Goal: Task Accomplishment & Management: Complete application form

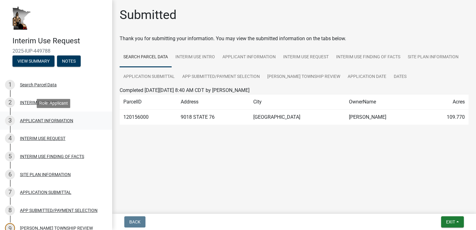
click at [40, 123] on div "APPLICANT INFORMATION" at bounding box center [46, 120] width 53 height 4
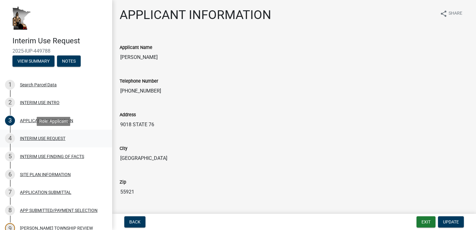
click at [33, 140] on div "INTERIM USE REQUEST" at bounding box center [42, 138] width 45 height 4
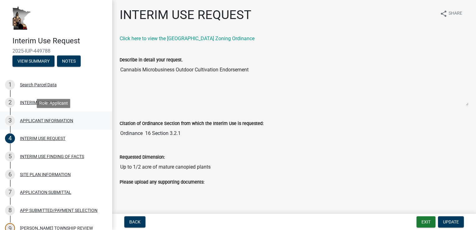
click at [31, 120] on div "APPLICANT INFORMATION" at bounding box center [46, 120] width 53 height 4
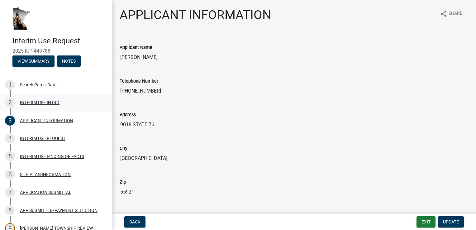
click at [30, 101] on div "INTERIM USE INTRO" at bounding box center [40, 102] width 40 height 4
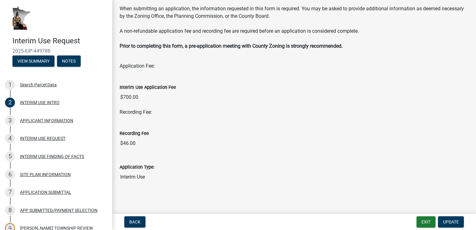
scroll to position [60, 0]
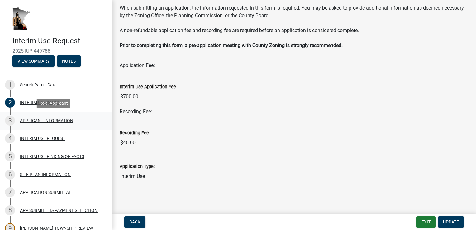
click at [38, 118] on div "APPLICANT INFORMATION" at bounding box center [46, 120] width 53 height 4
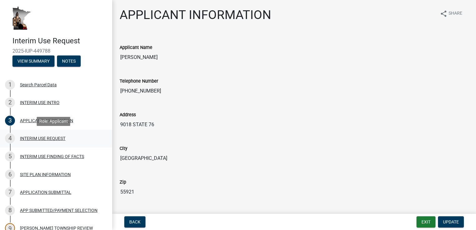
click at [35, 140] on div "INTERIM USE REQUEST" at bounding box center [42, 138] width 45 height 4
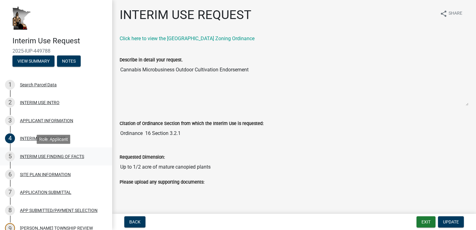
click at [29, 158] on div "INTERIM USE FINDING OF FACTS" at bounding box center [52, 156] width 64 height 4
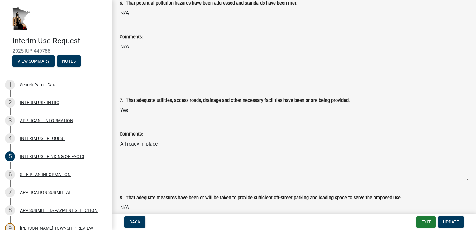
scroll to position [623, 0]
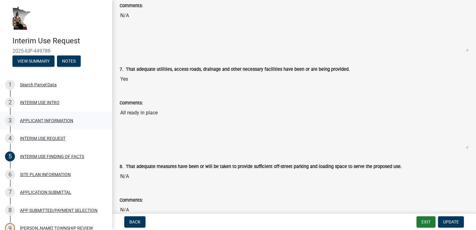
click at [28, 122] on div "APPLICANT INFORMATION" at bounding box center [46, 120] width 53 height 4
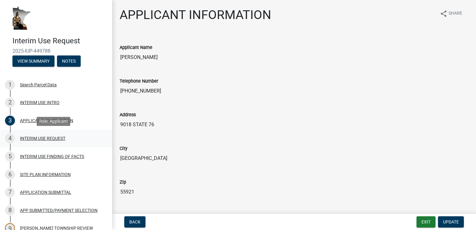
click at [28, 138] on div "INTERIM USE REQUEST" at bounding box center [42, 138] width 45 height 4
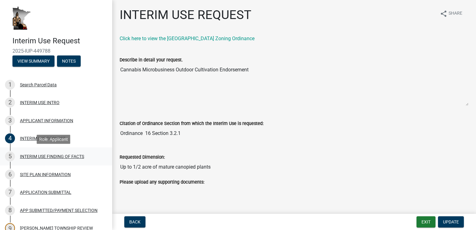
click at [27, 156] on div "INTERIM USE FINDING OF FACTS" at bounding box center [52, 156] width 64 height 4
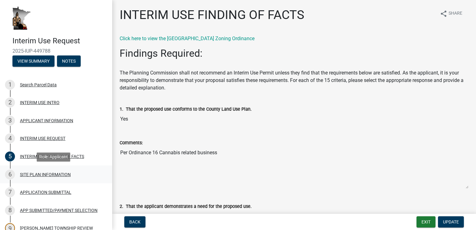
click at [26, 173] on div "SITE PLAN INFORMATION" at bounding box center [45, 174] width 51 height 4
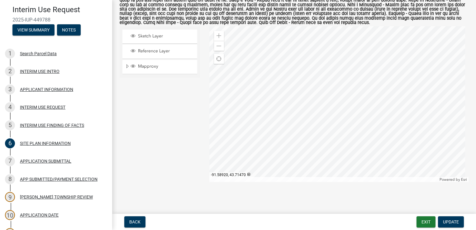
scroll to position [62, 0]
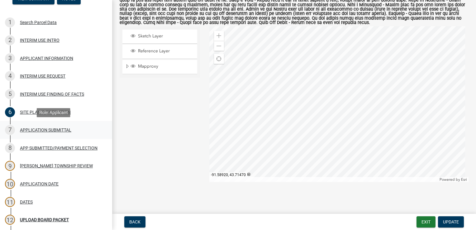
click at [34, 129] on div "APPLICATION SUBMITTAL" at bounding box center [45, 130] width 51 height 4
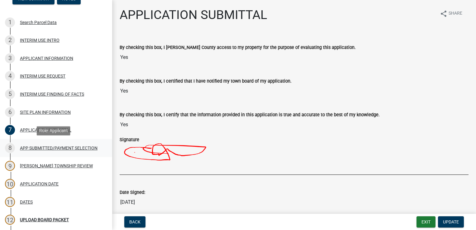
click at [31, 146] on div "APP SUBMITTED/PAYMENT SELECTION" at bounding box center [59, 148] width 78 height 4
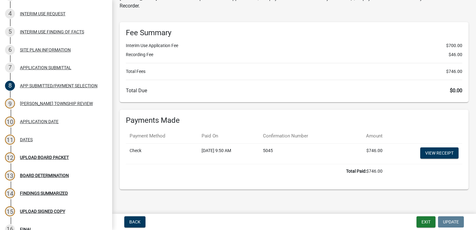
scroll to position [54, 0]
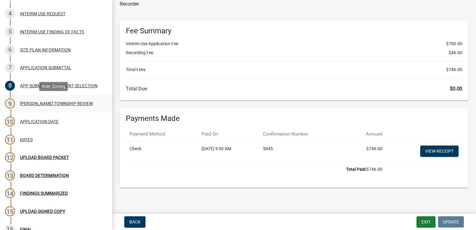
click at [28, 104] on div "SHELDON TOWNSHIP REVIEW" at bounding box center [56, 103] width 73 height 4
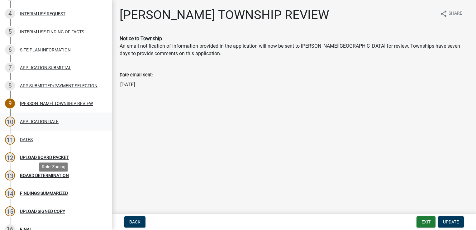
scroll to position [0, 0]
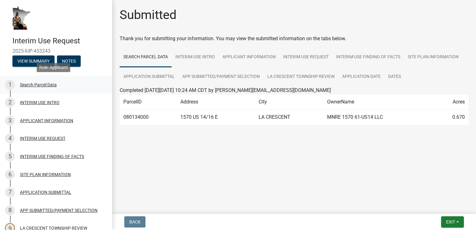
click at [25, 84] on div "Search Parcel Data" at bounding box center [38, 84] width 37 height 4
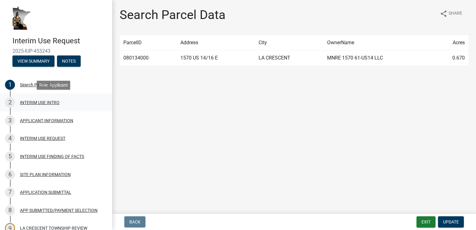
click at [27, 103] on div "INTERIM USE INTRO" at bounding box center [40, 102] width 40 height 4
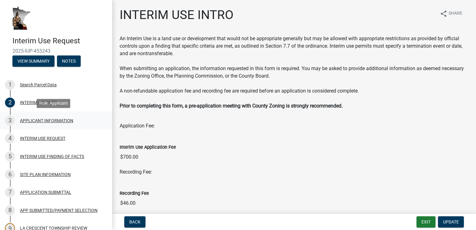
click at [33, 121] on div "APPLICANT INFORMATION" at bounding box center [46, 120] width 53 height 4
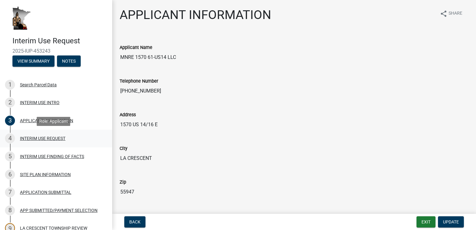
click at [36, 138] on div "INTERIM USE REQUEST" at bounding box center [42, 138] width 45 height 4
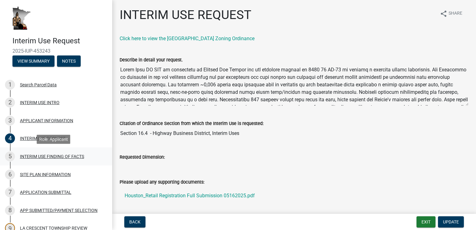
click at [36, 158] on div "INTERIM USE FINDING OF FACTS" at bounding box center [52, 156] width 64 height 4
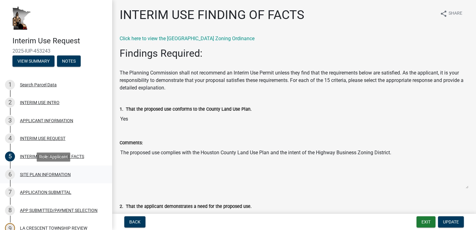
click at [40, 173] on div "SITE PLAN INFORMATION" at bounding box center [45, 174] width 51 height 4
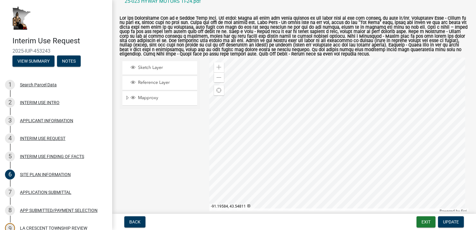
scroll to position [62, 0]
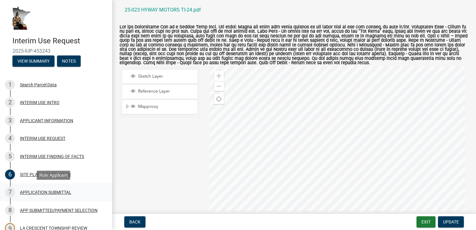
click at [44, 191] on div "APPLICATION SUBMITTAL" at bounding box center [45, 192] width 51 height 4
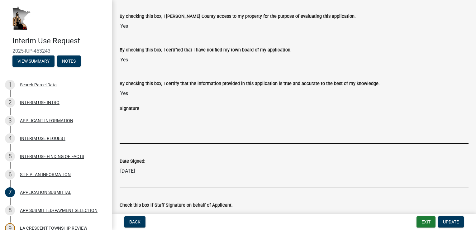
scroll to position [69, 0]
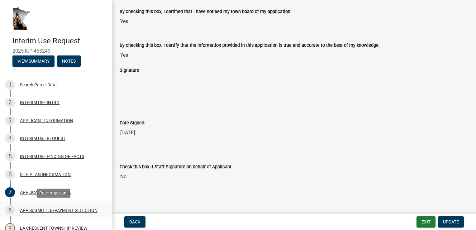
click at [32, 210] on div "APP SUBMITTED/PAYMENT SELECTION" at bounding box center [59, 210] width 78 height 4
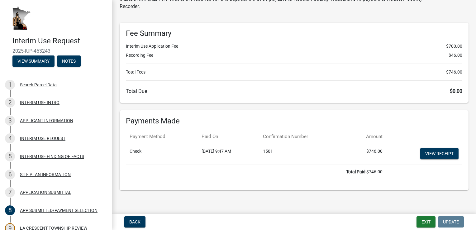
scroll to position [54, 0]
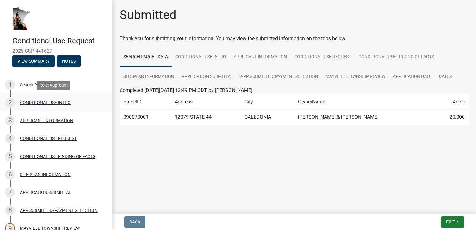
click at [30, 103] on div "CONDITIONAL USE INTRO" at bounding box center [45, 102] width 51 height 4
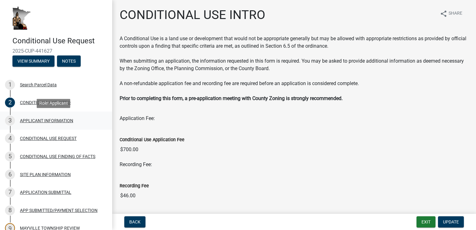
click at [35, 120] on div "APPLICANT INFORMATION" at bounding box center [46, 120] width 53 height 4
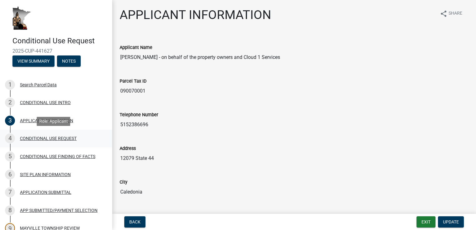
click at [39, 138] on div "CONDITIONAL USE REQUEST" at bounding box center [48, 138] width 57 height 4
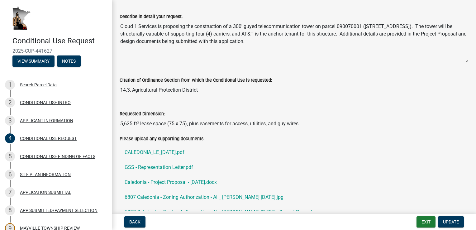
scroll to position [62, 0]
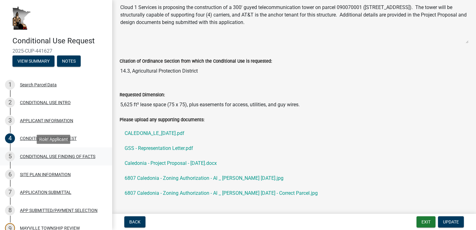
click at [38, 155] on div "CONDITIONAL USE FINDING OF FACTS" at bounding box center [57, 156] width 75 height 4
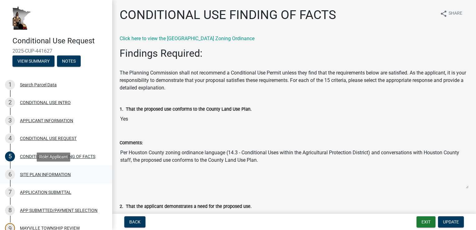
click at [40, 174] on div "SITE PLAN INFORMATION" at bounding box center [45, 174] width 51 height 4
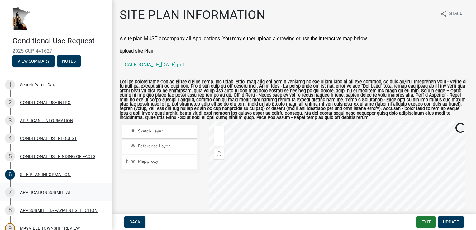
click at [31, 190] on div "APPLICATION SUBMITTAL" at bounding box center [45, 192] width 51 height 4
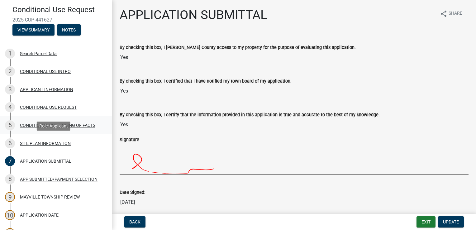
scroll to position [62, 0]
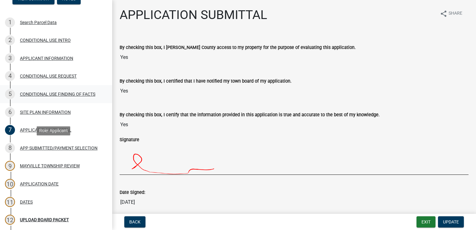
click at [41, 150] on div "APP SUBMITTED/PAYMENT SELECTION" at bounding box center [59, 148] width 78 height 4
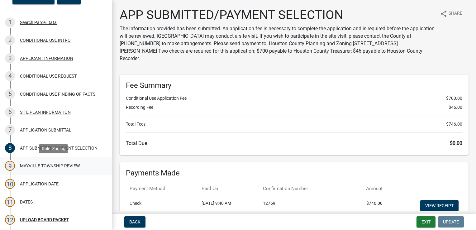
click at [49, 167] on div "MAYVILLE TOWNSHIP REVIEW" at bounding box center [50, 165] width 60 height 4
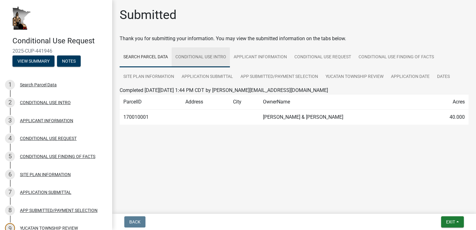
click at [189, 57] on link "CONDITIONAL USE INTRO" at bounding box center [201, 57] width 58 height 20
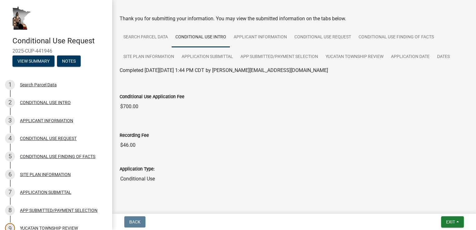
scroll to position [30, 0]
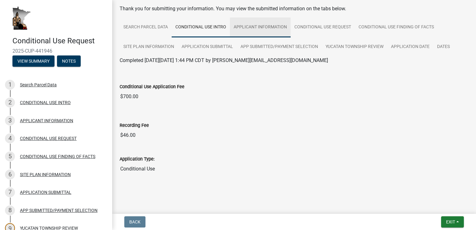
click at [256, 27] on link "APPLICANT INFORMATION" at bounding box center [260, 27] width 61 height 20
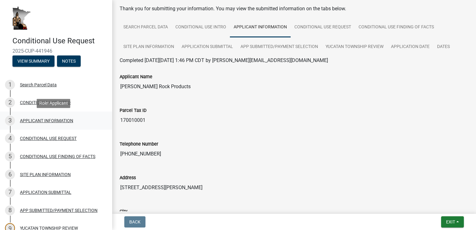
click at [44, 120] on div "APPLICANT INFORMATION" at bounding box center [46, 120] width 53 height 4
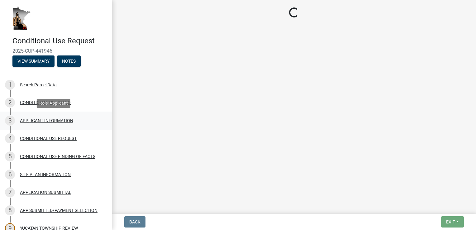
scroll to position [0, 0]
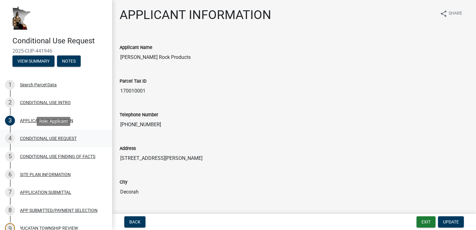
click at [41, 138] on div "CONDITIONAL USE REQUEST" at bounding box center [48, 138] width 57 height 4
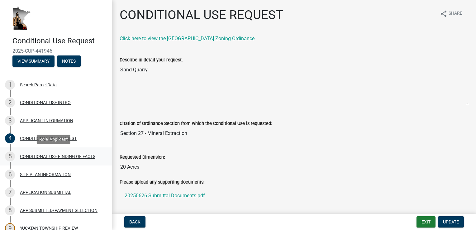
click at [39, 158] on div "CONDITIONAL USE FINDING OF FACTS" at bounding box center [57, 156] width 75 height 4
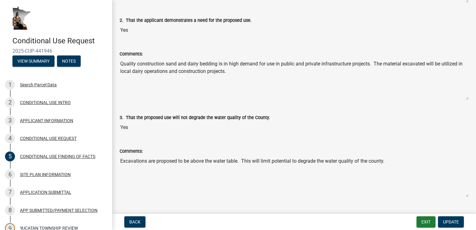
scroll to position [187, 0]
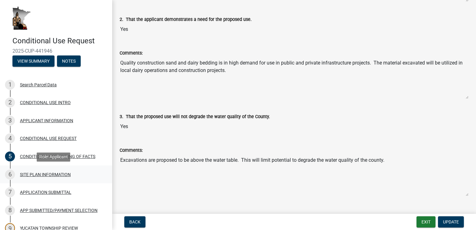
click at [27, 174] on div "SITE PLAN INFORMATION" at bounding box center [45, 174] width 51 height 4
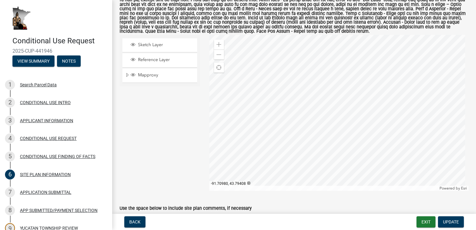
scroll to position [90, 0]
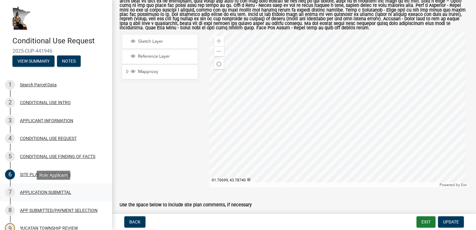
click at [46, 192] on div "APPLICATION SUBMITTAL" at bounding box center [45, 192] width 51 height 4
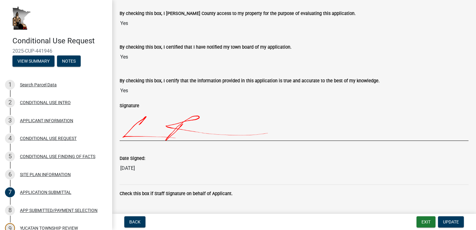
scroll to position [49, 0]
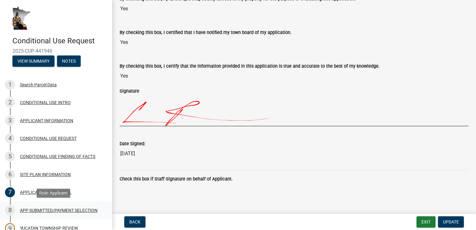
click at [21, 209] on div "APP SUBMITTED/PAYMENT SELECTION" at bounding box center [59, 210] width 78 height 4
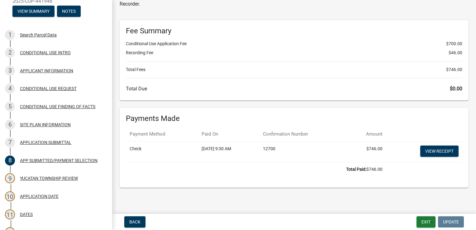
scroll to position [62, 0]
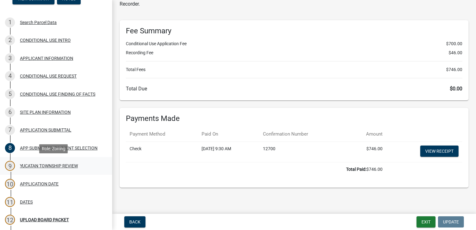
click at [49, 165] on div "YUCATAN TOWNSHIP REVIEW" at bounding box center [49, 165] width 58 height 4
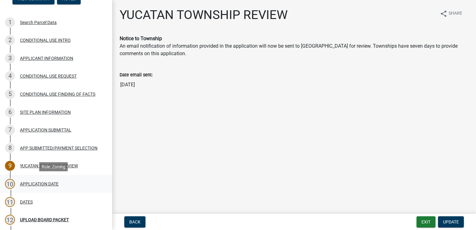
click at [38, 185] on div "APPLICATION DATE" at bounding box center [39, 183] width 39 height 4
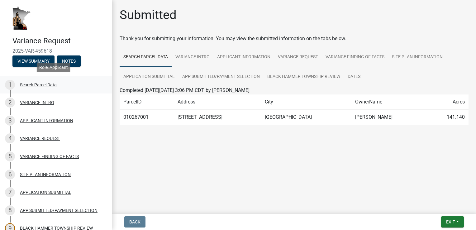
click at [36, 83] on div "Search Parcel Data" at bounding box center [38, 84] width 37 height 4
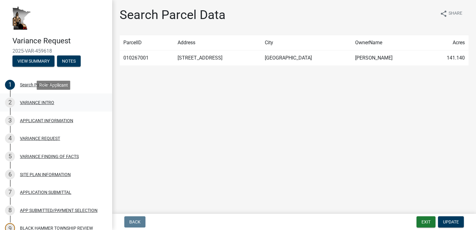
click at [41, 104] on div "VARIANCE INTRO" at bounding box center [37, 102] width 34 height 4
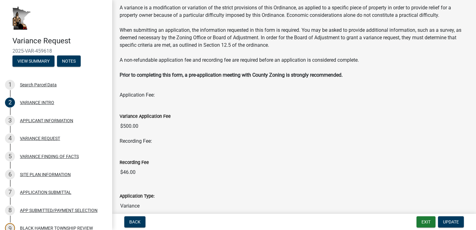
scroll to position [31, 0]
click at [25, 120] on div "APPLICANT INFORMATION" at bounding box center [46, 120] width 53 height 4
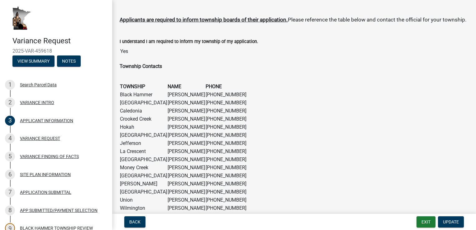
scroll to position [374, 0]
click at [36, 140] on div "VARIANCE REQUEST" at bounding box center [40, 138] width 40 height 4
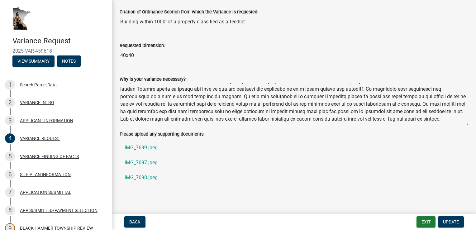
scroll to position [116, 0]
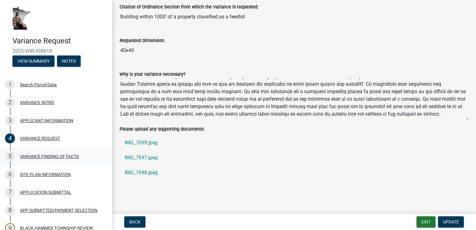
click at [33, 154] on div "VARIANCE FINDING OF FACTS" at bounding box center [49, 156] width 59 height 4
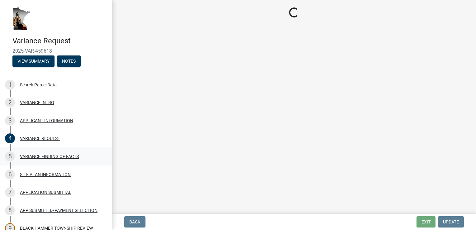
scroll to position [0, 0]
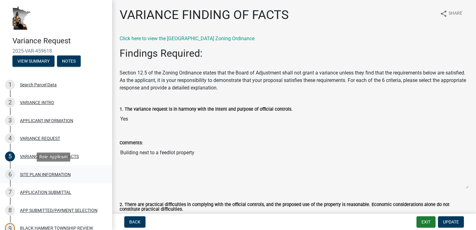
click at [36, 174] on div "SITE PLAN INFORMATION" at bounding box center [45, 174] width 51 height 4
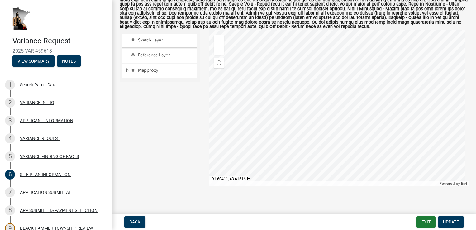
scroll to position [87, 0]
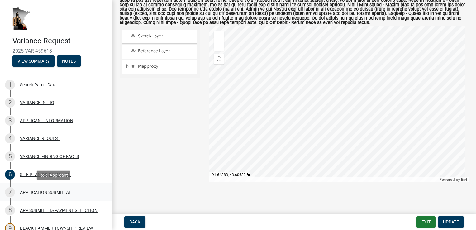
click at [26, 192] on div "APPLICATION SUBMITTAL" at bounding box center [45, 192] width 51 height 4
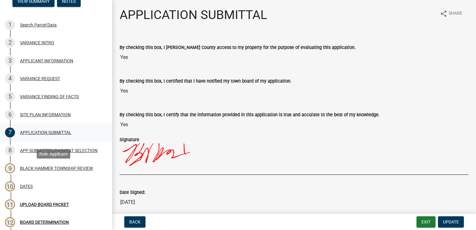
scroll to position [62, 0]
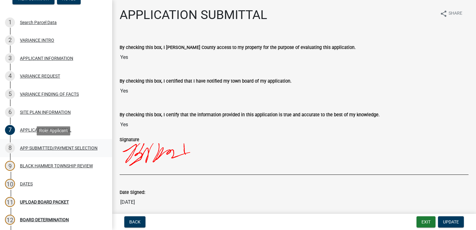
click at [32, 149] on div "APP SUBMITTED/PAYMENT SELECTION" at bounding box center [59, 148] width 78 height 4
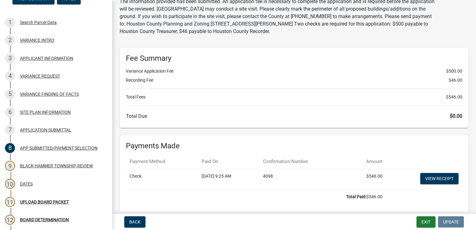
scroll to position [0, 0]
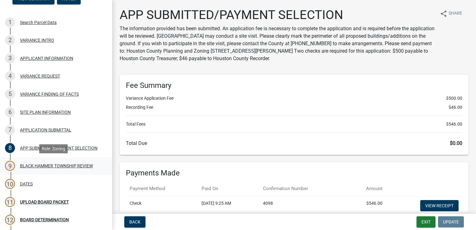
click at [26, 165] on div "BLACK HAMMER TOWNSHIP REVIEW" at bounding box center [56, 165] width 73 height 4
